Goal: Task Accomplishment & Management: Manage account settings

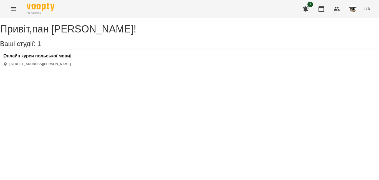
click at [65, 59] on h3 "Онлайн курси польської мови" at bounding box center [36, 56] width 67 height 5
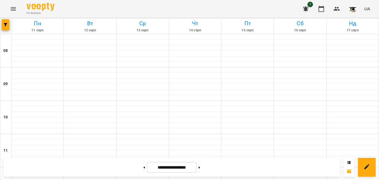
scroll to position [222, 0]
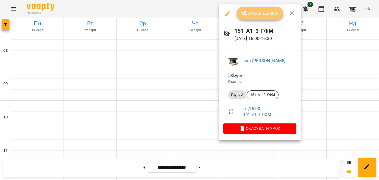
click at [251, 11] on span "Урок відбувся" at bounding box center [260, 13] width 38 height 7
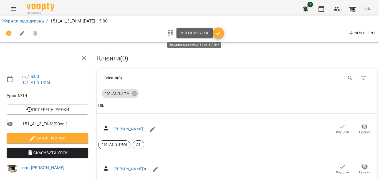
click at [195, 33] on span "Усі присутні" at bounding box center [194, 33] width 27 height 7
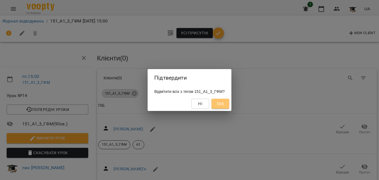
click at [223, 105] on span "Так" at bounding box center [220, 103] width 7 height 7
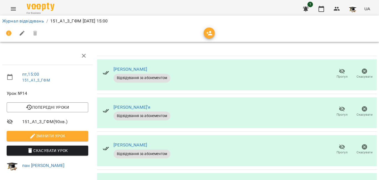
scroll to position [125, 0]
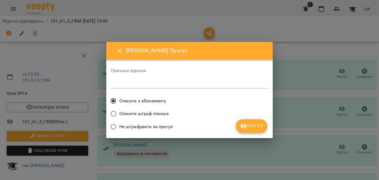
click at [154, 113] on span "Списати штраф пізніше" at bounding box center [143, 113] width 49 height 7
click at [248, 127] on span "Прогул" at bounding box center [251, 126] width 22 height 7
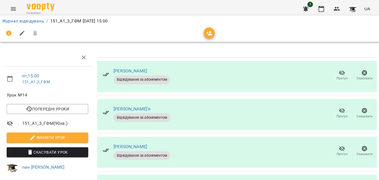
scroll to position [0, 0]
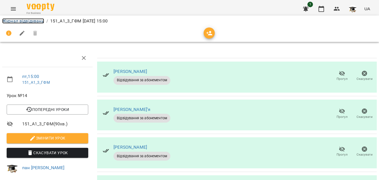
click at [28, 22] on link "Журнал відвідувань" at bounding box center [23, 20] width 42 height 5
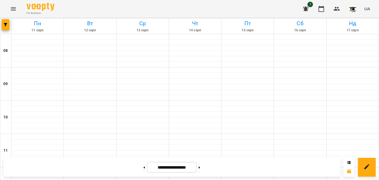
scroll to position [250, 0]
click at [200, 168] on icon at bounding box center [199, 167] width 1 height 2
click at [200, 166] on button at bounding box center [199, 167] width 1 height 12
click at [200, 168] on icon at bounding box center [199, 167] width 1 height 2
click at [143, 167] on button at bounding box center [143, 167] width 1 height 12
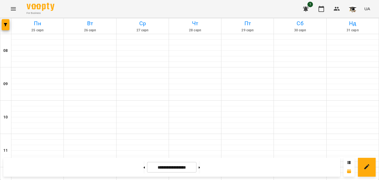
scroll to position [194, 0]
click at [200, 168] on button at bounding box center [199, 167] width 1 height 12
type input "**********"
